Goal: Task Accomplishment & Management: Manage account settings

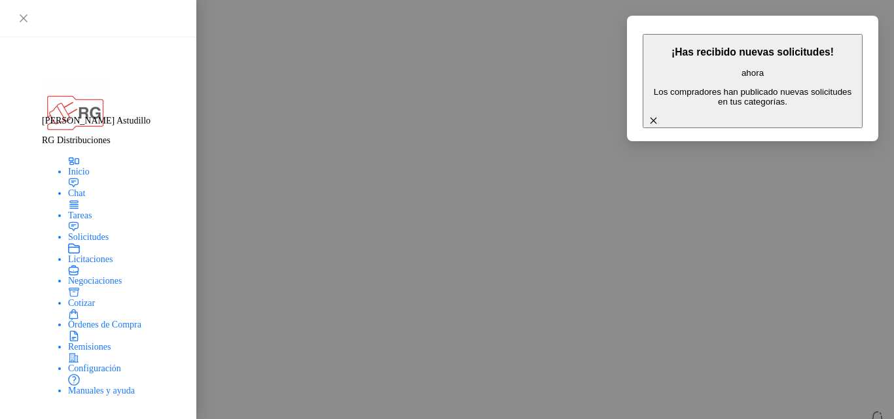
click at [659, 115] on icon "button" at bounding box center [653, 120] width 11 height 11
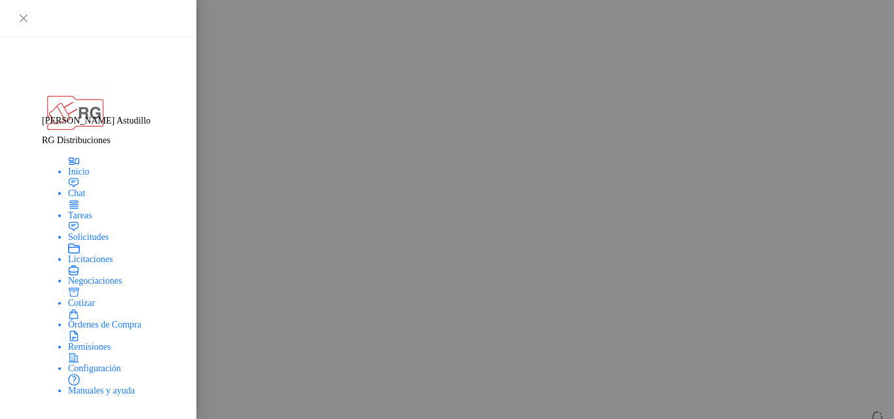
click at [869, 410] on icon "button" at bounding box center [877, 418] width 16 height 16
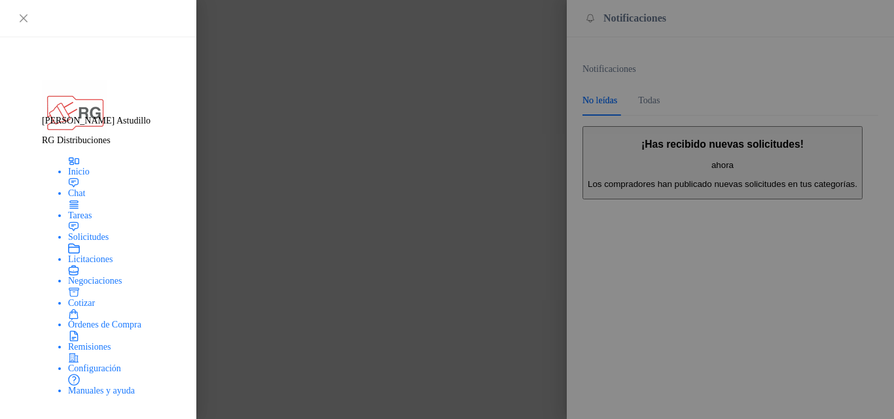
click at [699, 162] on div "¡Has recibido nuevas solicitudes! ahora Los compradores han publicado nuevas so…" at bounding box center [722, 164] width 270 height 50
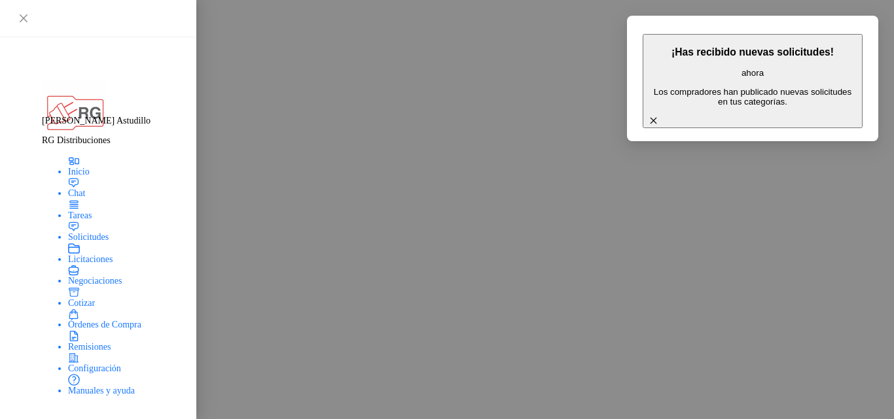
click at [659, 115] on icon "button" at bounding box center [653, 120] width 11 height 11
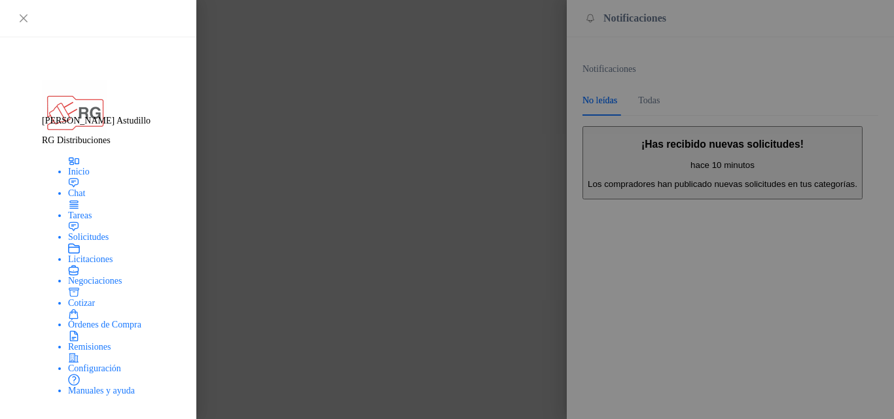
click at [703, 165] on div "¡Has recibido nuevas solicitudes! hace 10 minutos Los compradores han publicado…" at bounding box center [722, 164] width 270 height 50
